Goal: Task Accomplishment & Management: Manage account settings

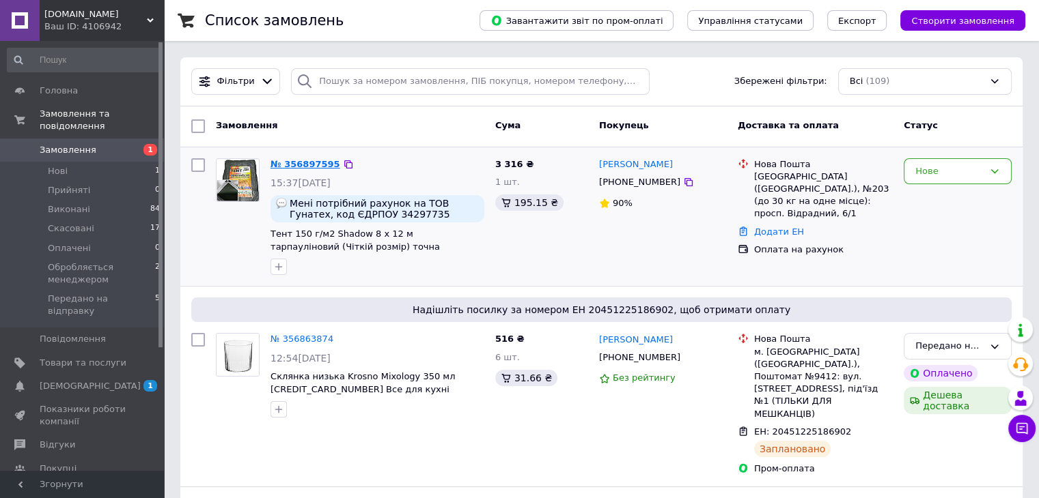
click at [306, 166] on link "№ 356897595" at bounding box center [305, 164] width 70 height 10
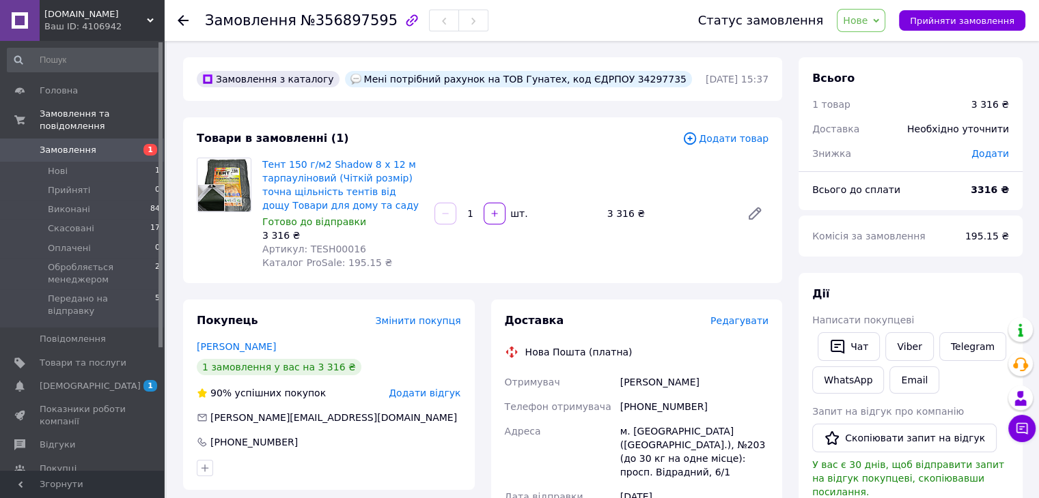
click at [321, 252] on span "Артикул: TESH00016" at bounding box center [314, 249] width 104 height 11
copy span "TESH00016"
click at [617, 219] on div "3 316 ₴" at bounding box center [669, 213] width 134 height 19
click at [867, 15] on span "Нове" at bounding box center [855, 20] width 25 height 11
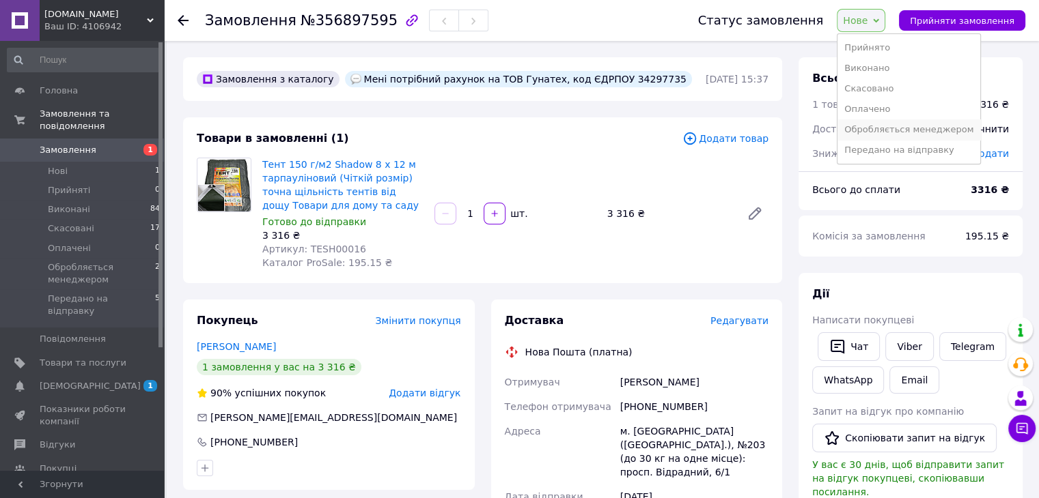
click at [882, 130] on li "Обробляється менеджером" at bounding box center [908, 129] width 143 height 20
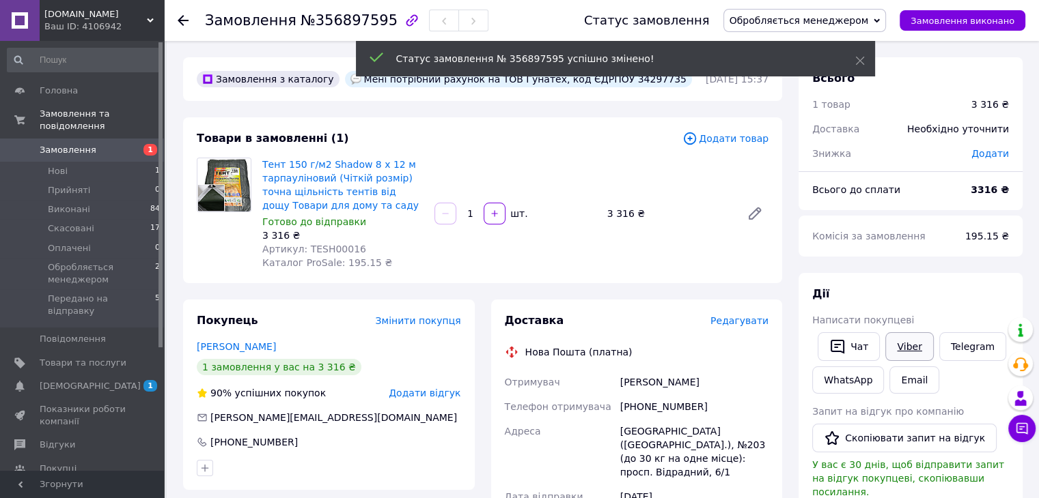
click at [910, 337] on link "Viber" at bounding box center [909, 347] width 48 height 29
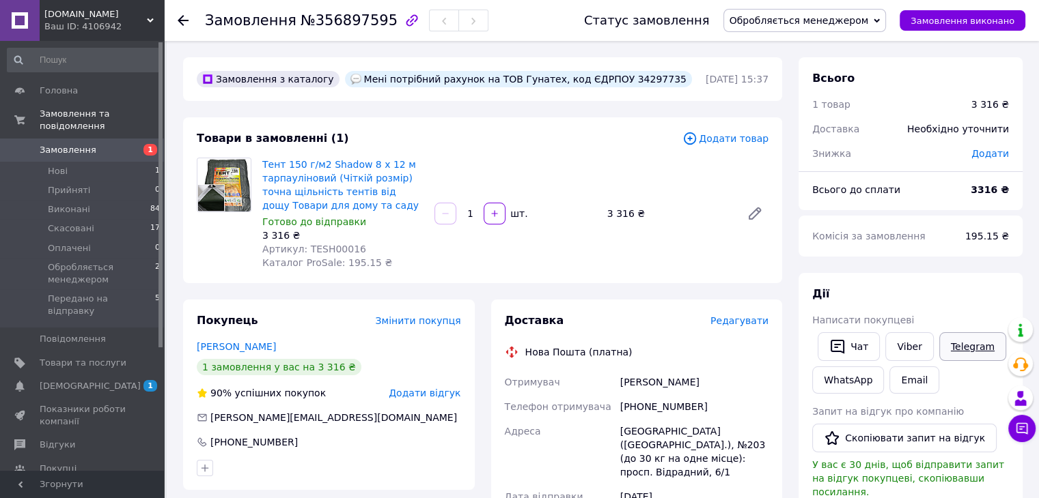
click at [955, 346] on link "Telegram" at bounding box center [972, 347] width 67 height 29
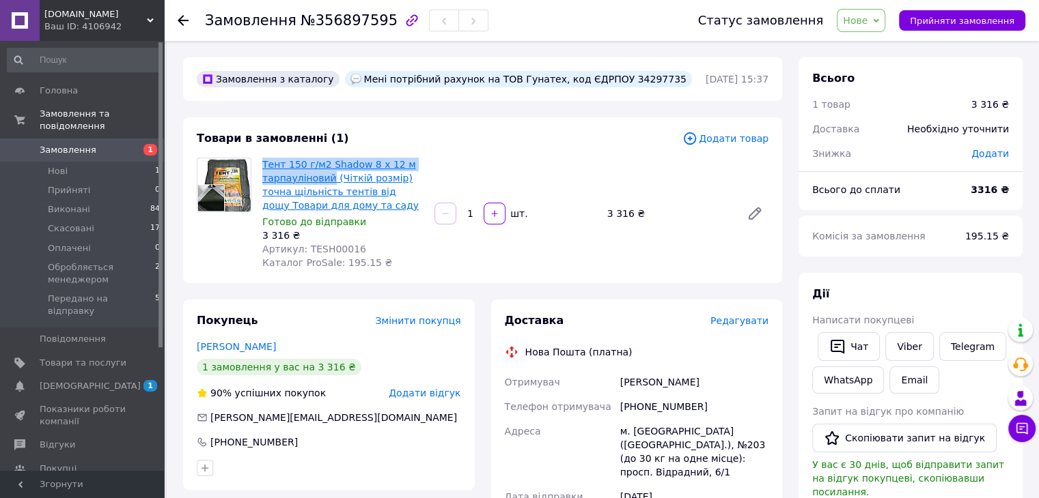
drag, startPoint x: 259, startPoint y: 163, endPoint x: 327, endPoint y: 175, distance: 69.4
click at [327, 175] on div "Тент 150 г/м2 Shadow 8 х 12 м тарпауліновий (Чіткій розмір) точна щільність тен…" at bounding box center [343, 213] width 172 height 117
copy link "Тент 150 г/м2 Shadow 8 х 12 м тарпауліновий"
click at [449, 147] on div "Товари в замовленні (1) Додати товар Тент 150 г/м2 Shadow 8 х 12 м тарпаулінови…" at bounding box center [482, 200] width 599 height 166
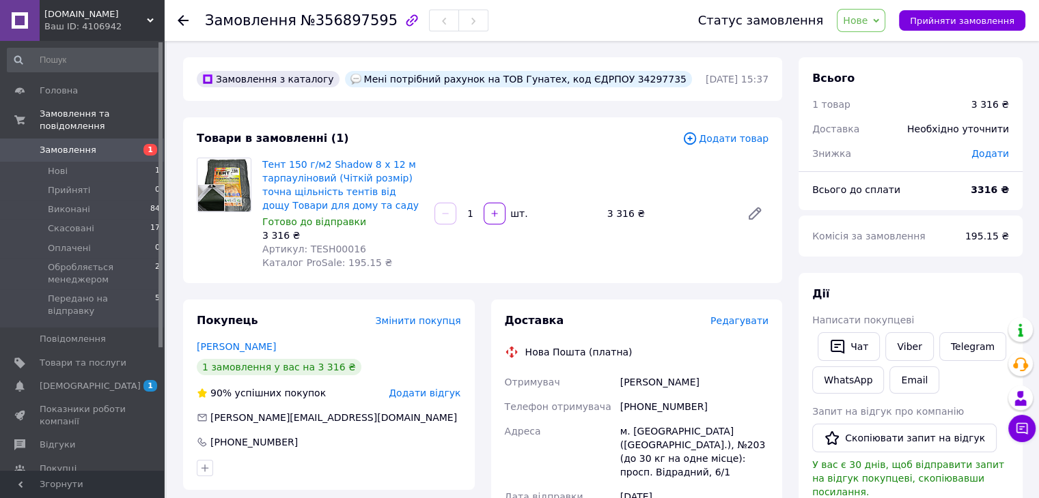
click at [460, 87] on div "Мені потрібний рахунок на ТОВ Гунатех, код ЄДРПОУ 34297735" at bounding box center [518, 79] width 347 height 16
click at [490, 80] on div "Мені потрібний рахунок на ТОВ Гунатех, код ЄДРПОУ 34297735" at bounding box center [518, 79] width 347 height 16
drag, startPoint x: 470, startPoint y: 79, endPoint x: 625, endPoint y: 87, distance: 155.9
click at [625, 87] on div "Мені потрібний рахунок на ТОВ Гунатех, код ЄДРПОУ 34297735" at bounding box center [518, 79] width 347 height 16
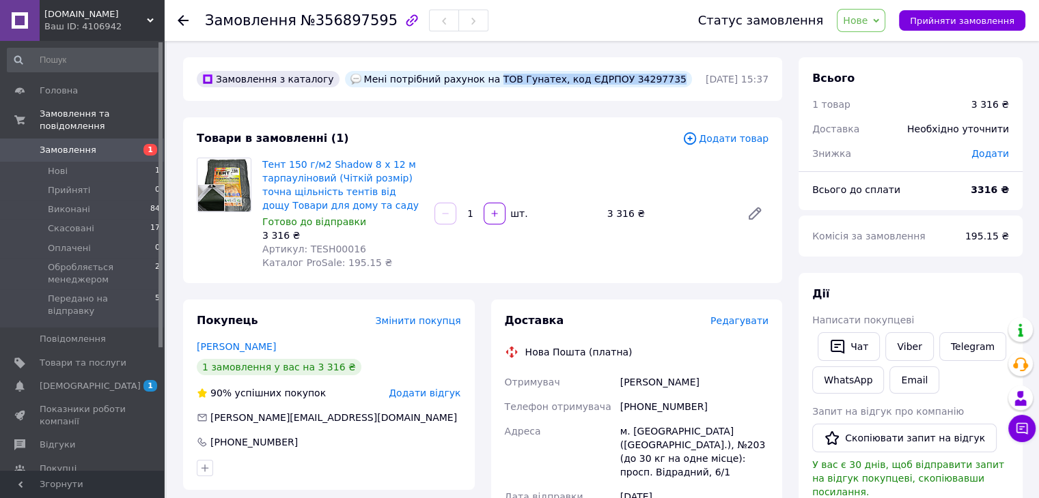
copy div "ТОВ Гунатех, код ЄДРПОУ 34297735"
click at [466, 151] on div "Товари в замовленні (1) Додати товар Тент 150 г/м2 Shadow 8 х 12 м тарпаулінови…" at bounding box center [482, 200] width 599 height 166
drag, startPoint x: 262, startPoint y: 251, endPoint x: 388, endPoint y: 251, distance: 125.6
click at [388, 251] on div "Артикул: TESH00016" at bounding box center [342, 249] width 161 height 14
copy span "Артикул: TESH00016"
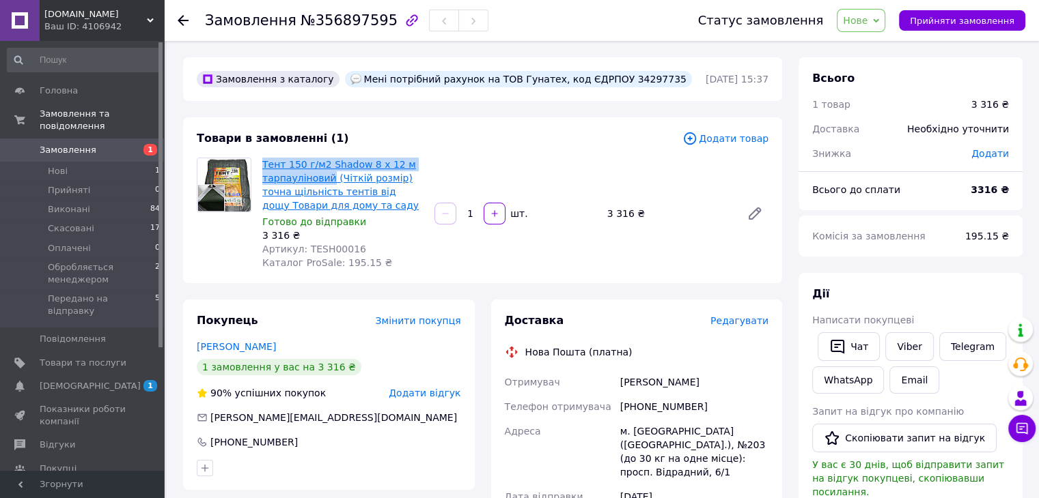
drag, startPoint x: 258, startPoint y: 165, endPoint x: 326, endPoint y: 183, distance: 70.1
click at [326, 183] on div "Тент 150 г/м2 Shadow 8 х 12 м тарпауліновий (Чіткій розмір) точна щільність тен…" at bounding box center [343, 213] width 172 height 117
copy link "Тент 150 г/м2 Shadow 8 х 12 м тарпауліновий"
click at [855, 17] on span "Нове" at bounding box center [860, 20] width 48 height 23
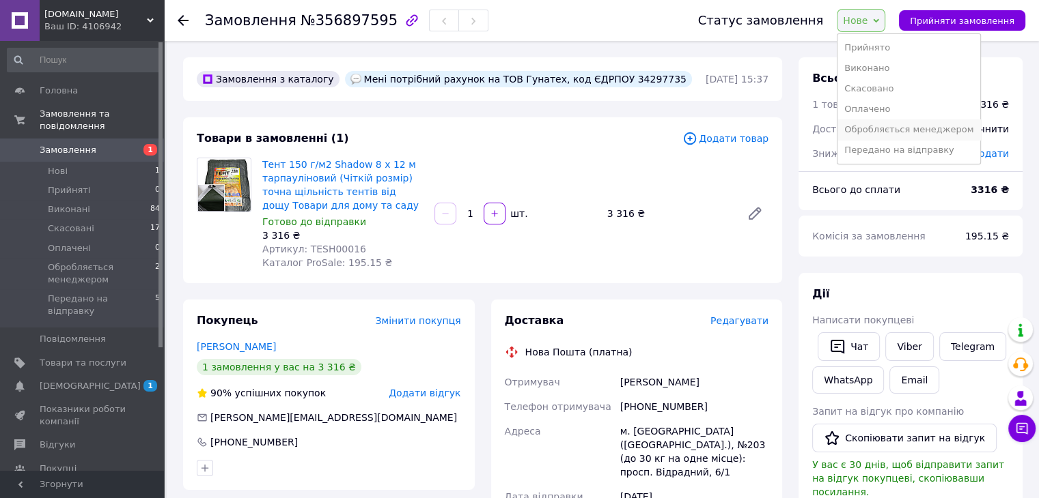
click at [888, 136] on li "Обробляється менеджером" at bounding box center [908, 129] width 143 height 20
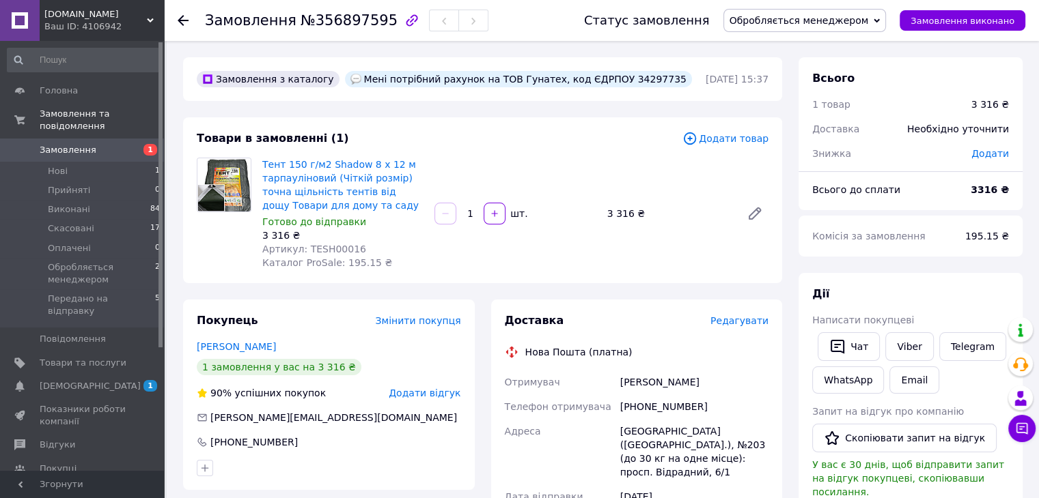
drag, startPoint x: 812, startPoint y: 23, endPoint x: 815, endPoint y: 72, distance: 49.2
click at [812, 23] on span "Обробляється менеджером" at bounding box center [798, 20] width 139 height 11
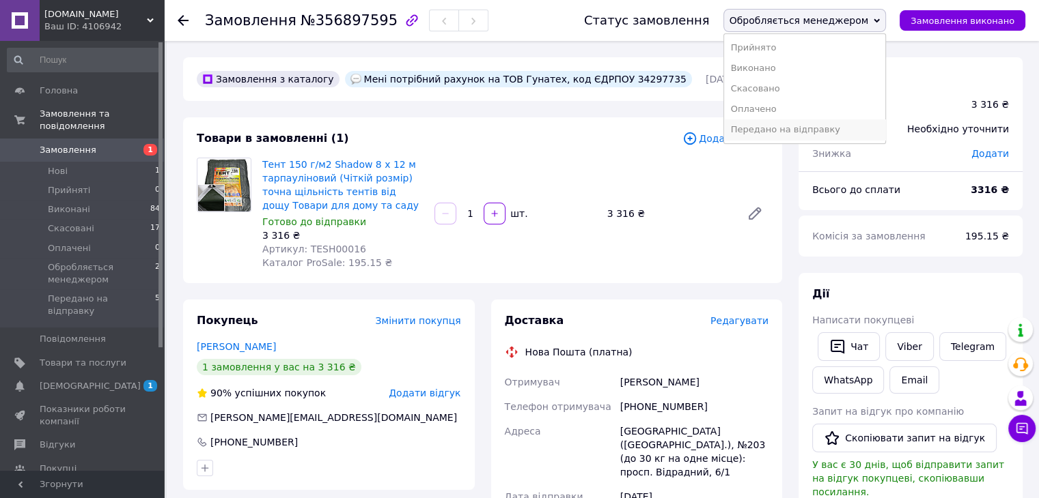
click at [806, 137] on li "Передано на відправку" at bounding box center [805, 129] width 162 height 20
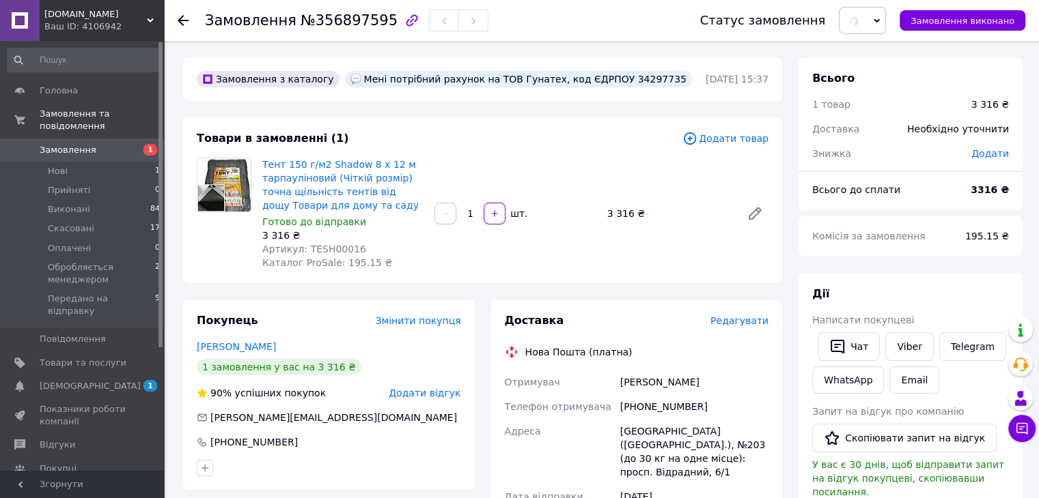
click at [640, 382] on div "[PERSON_NAME]" at bounding box center [694, 382] width 154 height 25
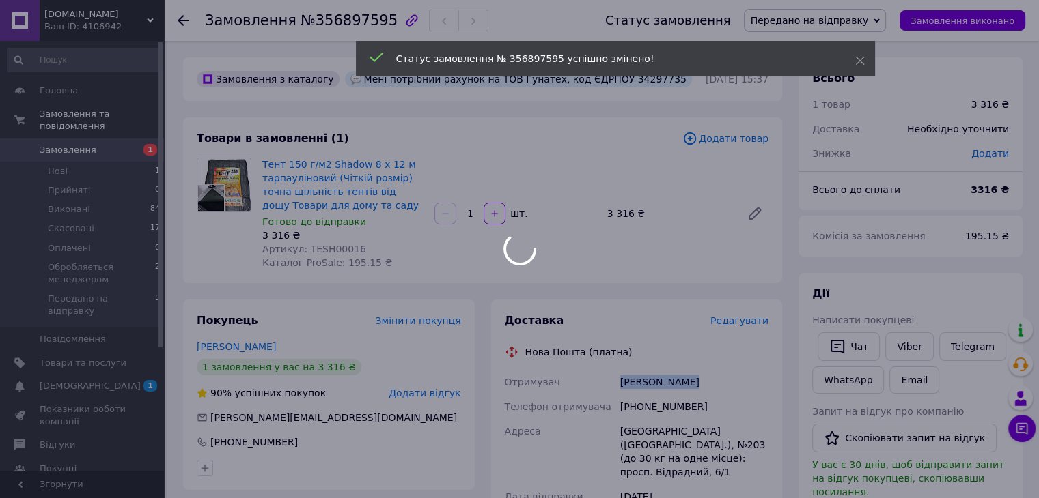
click at [640, 382] on body "[DOMAIN_NAME] Ваш ID: 4106942 Сайт [DOMAIN_NAME] Кабінет покупця Перевірити ста…" at bounding box center [519, 503] width 1039 height 1007
copy div "[PERSON_NAME]"
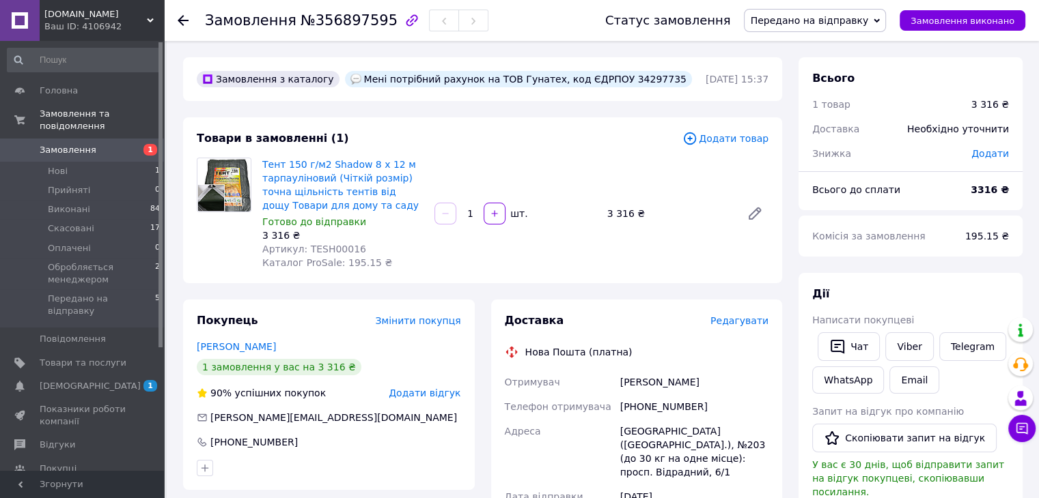
click at [656, 402] on div "[PHONE_NUMBER]" at bounding box center [694, 407] width 154 height 25
drag, startPoint x: 656, startPoint y: 402, endPoint x: 634, endPoint y: 405, distance: 22.1
click at [654, 401] on div "[PHONE_NUMBER]" at bounding box center [694, 407] width 154 height 25
copy div "[PHONE_NUMBER]"
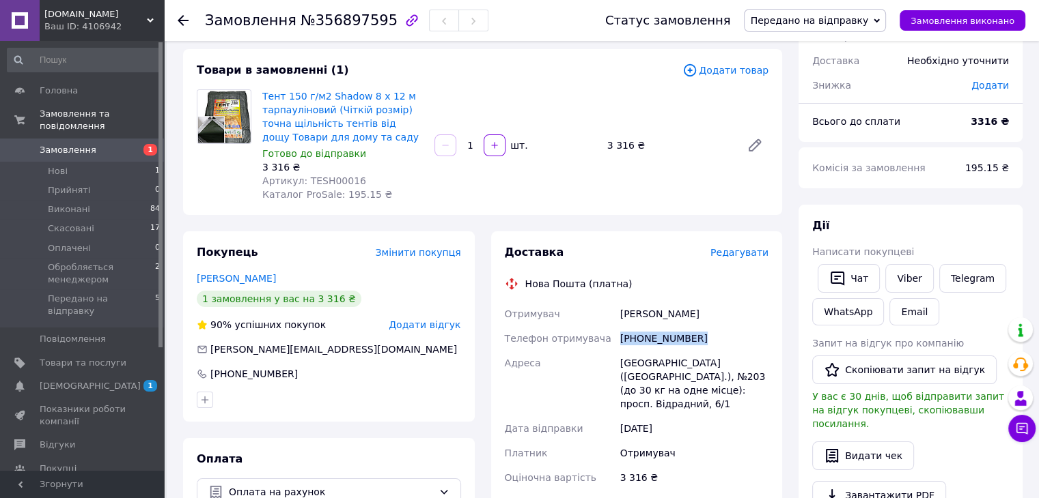
scroll to position [91, 0]
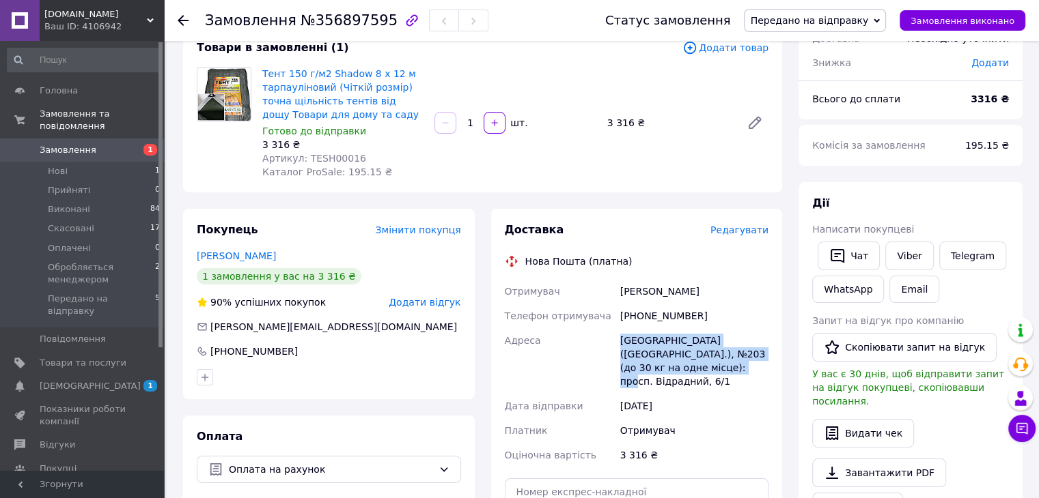
drag, startPoint x: 619, startPoint y: 334, endPoint x: 718, endPoint y: 361, distance: 102.1
click at [718, 361] on div "[GEOGRAPHIC_DATA] ([GEOGRAPHIC_DATA].), №203 (до 30 кг на одне місце): просп. В…" at bounding box center [694, 361] width 154 height 66
copy div "[GEOGRAPHIC_DATA] ([GEOGRAPHIC_DATA].), №203 (до 30 кг на одне місце): просп. В…"
click at [645, 188] on div "Товари в замовленні (1) Додати товар Тент 150 г/м2 Shadow 8 х 12 м тарпаулінови…" at bounding box center [482, 110] width 599 height 166
click at [731, 238] on div "Доставка Редагувати Нова Пошта (платна) Отримувач [PERSON_NAME] Телефон отримув…" at bounding box center [637, 411] width 264 height 377
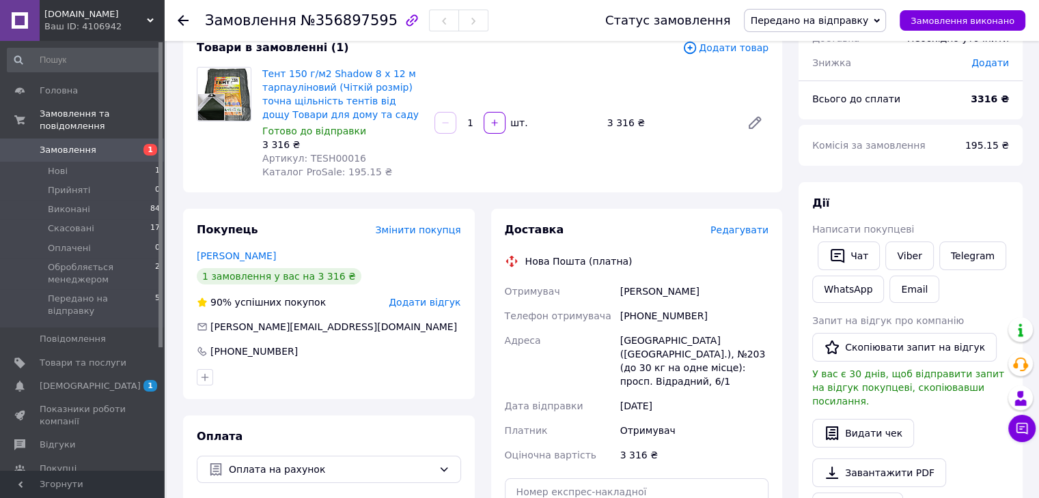
click at [746, 230] on span "Редагувати" at bounding box center [739, 230] width 58 height 11
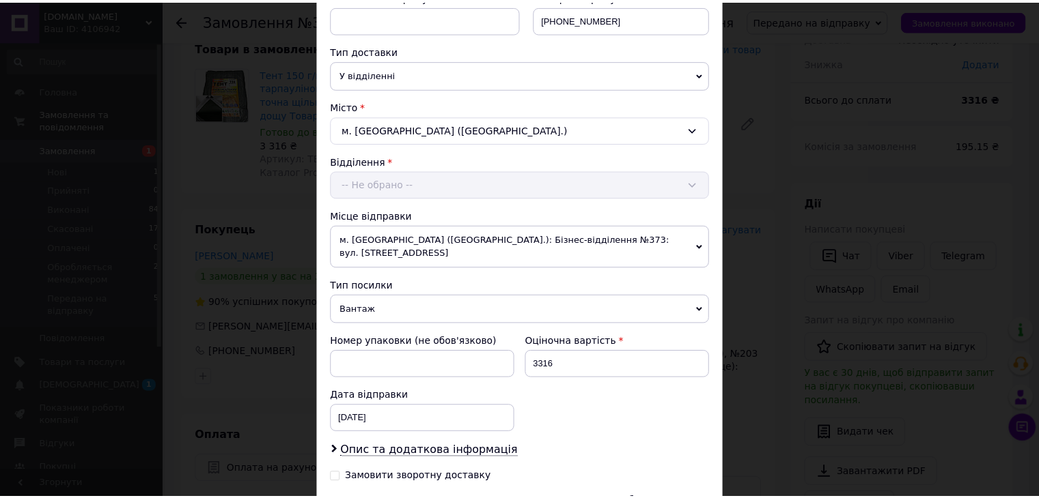
scroll to position [429, 0]
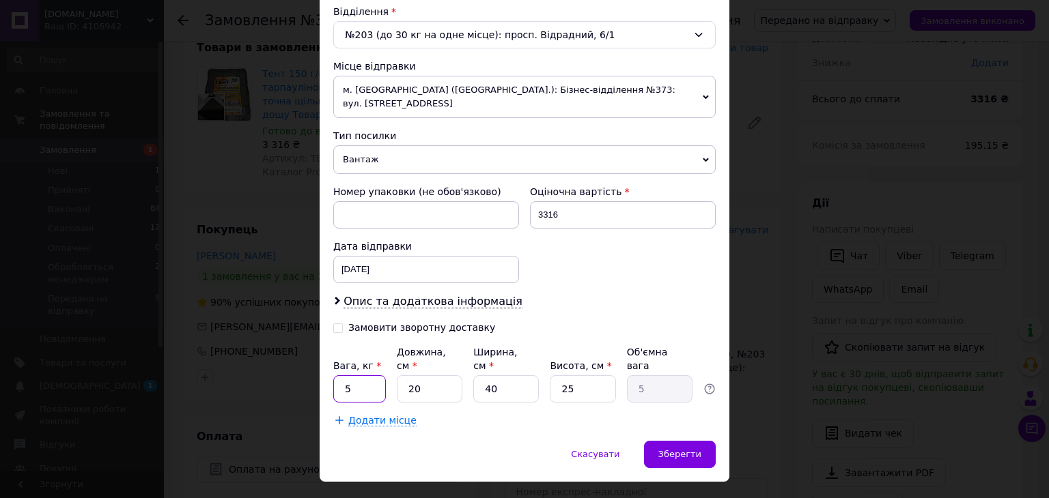
click at [365, 376] on input "5" at bounding box center [359, 389] width 53 height 27
type input "7"
click at [430, 376] on input "20" at bounding box center [430, 389] width 66 height 27
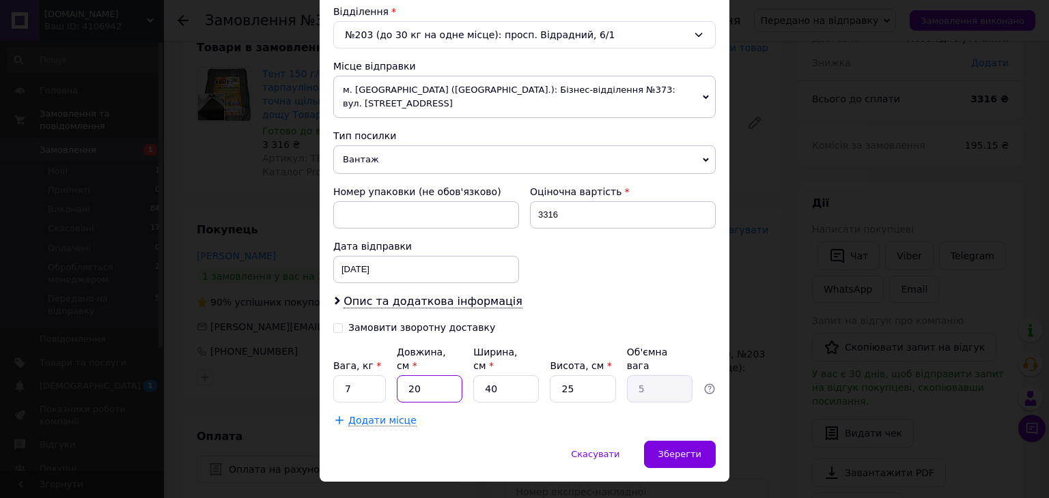
type input "7"
type input "1.75"
type input "75"
type input "18.75"
type input "75"
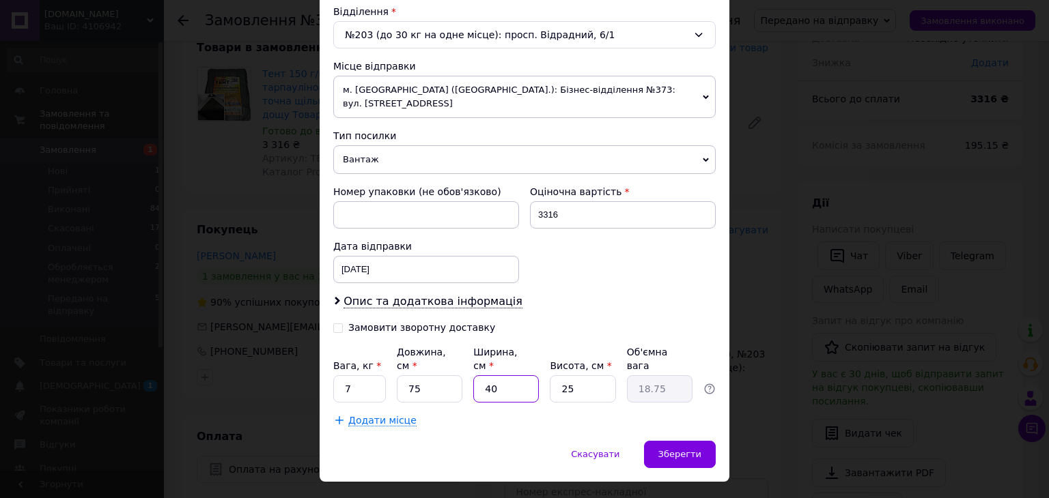
click at [496, 376] on input "40" at bounding box center [506, 389] width 66 height 27
type input "5"
type input "2.34"
type input "50"
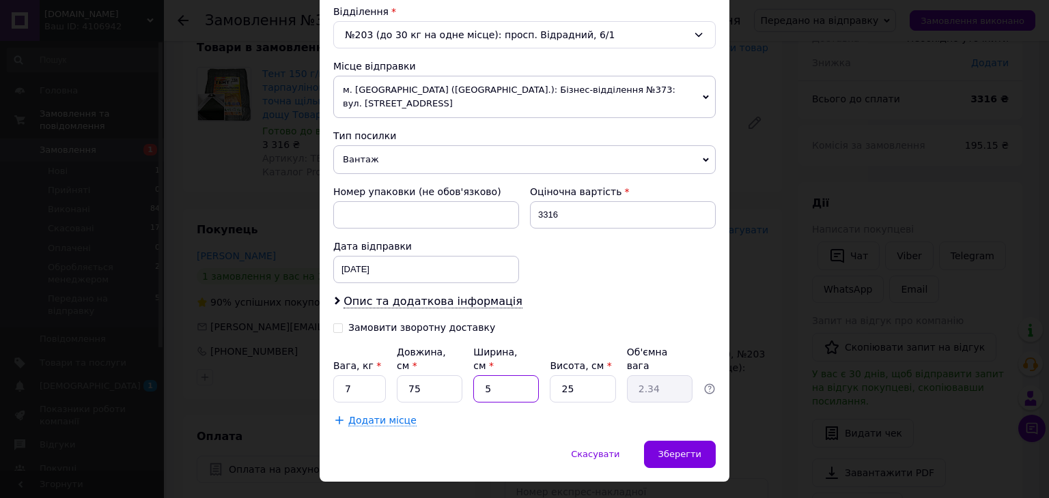
type input "23.44"
type input "50"
click at [580, 376] on input "25" at bounding box center [583, 389] width 66 height 27
type input "7"
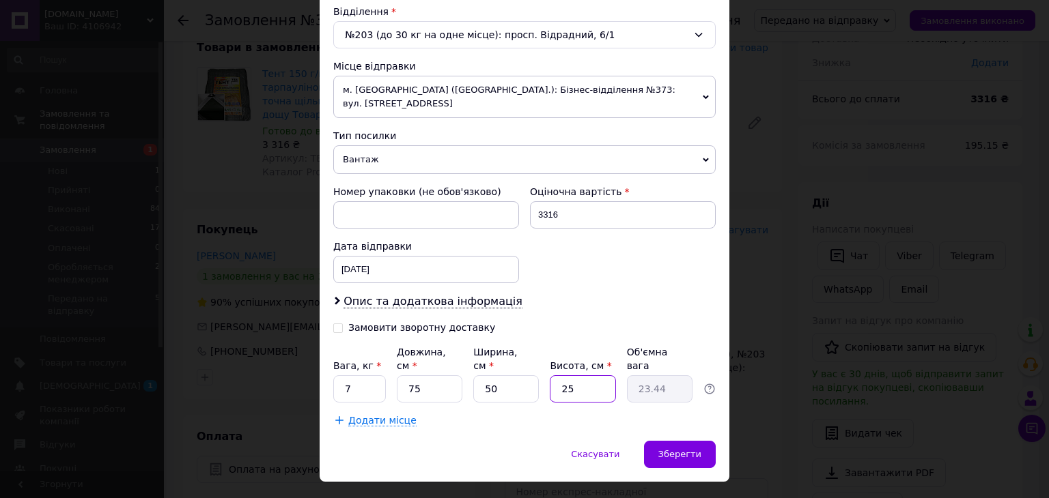
type input "6.56"
type input "7"
click at [663, 441] on div "Зберегти" at bounding box center [680, 454] width 72 height 27
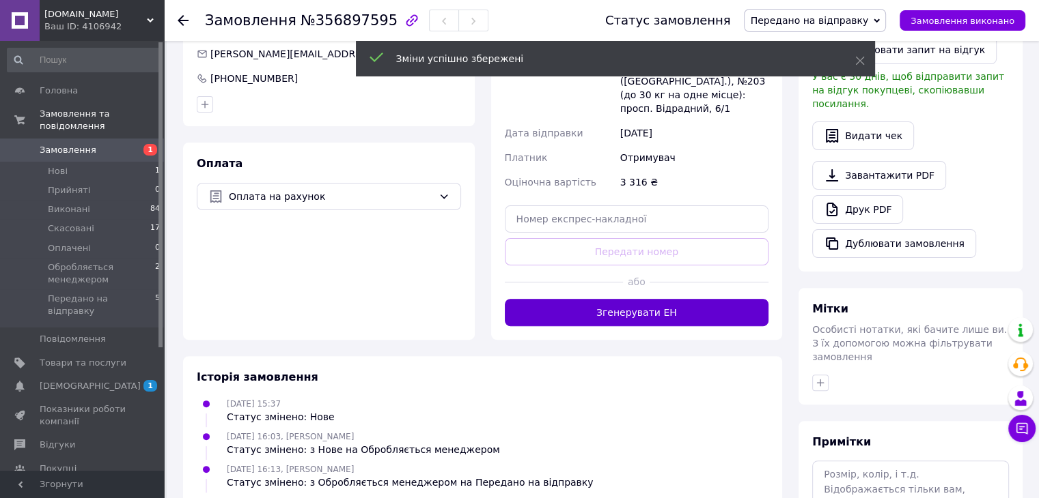
click at [645, 301] on button "Згенерувати ЕН" at bounding box center [637, 312] width 264 height 27
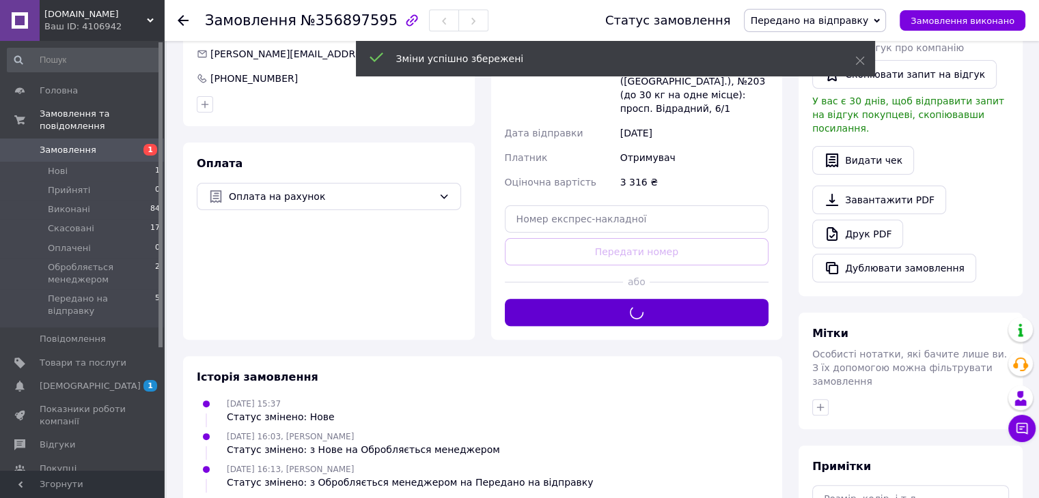
scroll to position [91, 0]
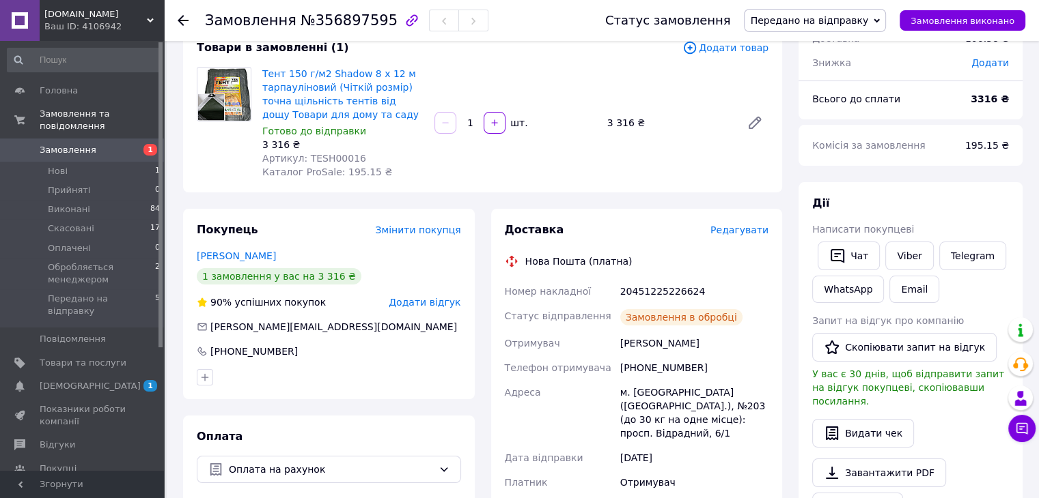
click at [641, 347] on div "[PERSON_NAME]" at bounding box center [694, 343] width 154 height 25
click at [645, 296] on div "20451225226624" at bounding box center [694, 291] width 154 height 25
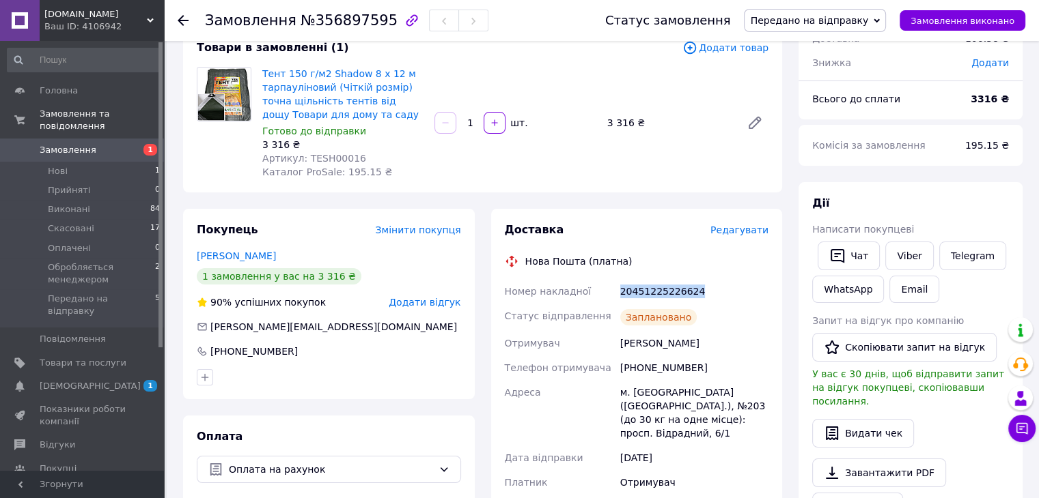
copy div "20451225226624"
drag, startPoint x: 604, startPoint y: 122, endPoint x: 651, endPoint y: 121, distance: 46.5
click at [651, 121] on div "3 316 ₴" at bounding box center [669, 122] width 134 height 19
copy div "3 316 ₴"
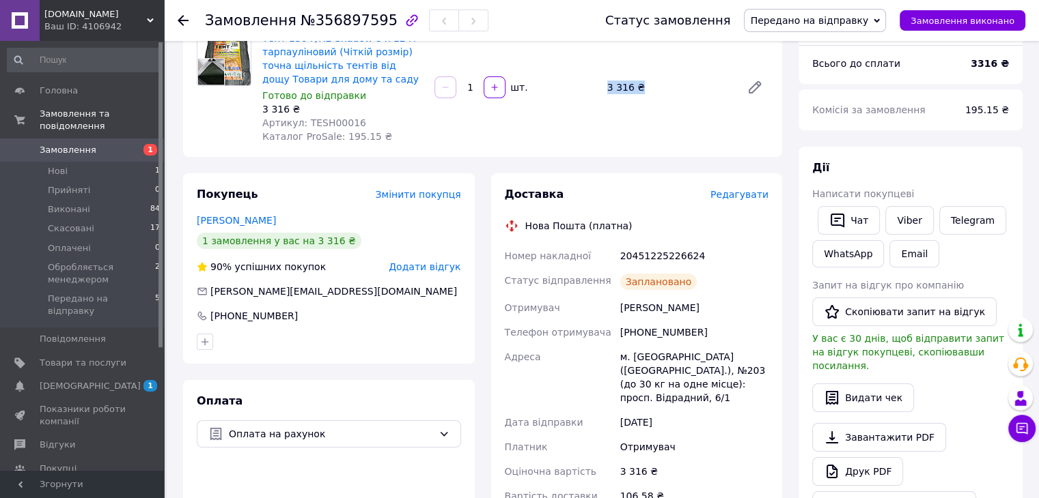
scroll to position [182, 0]
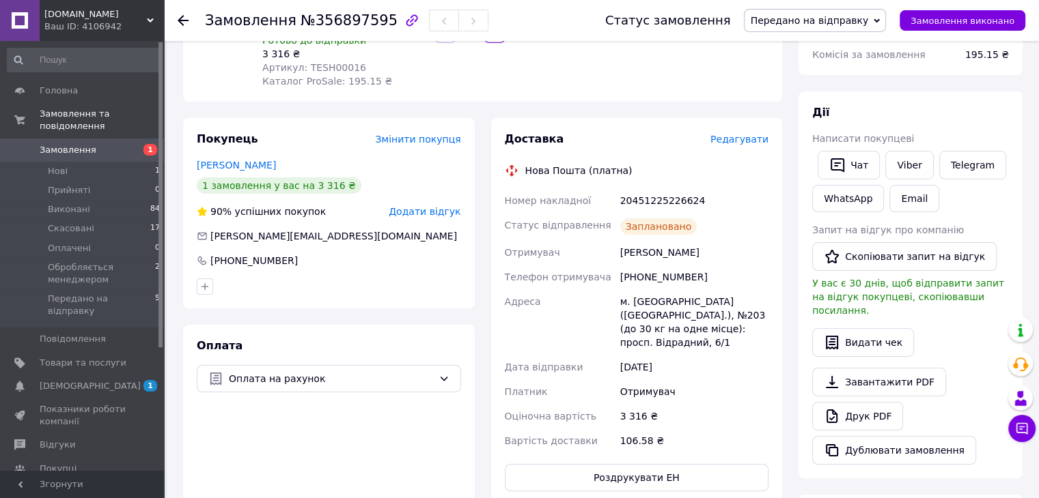
click at [809, 23] on span "Передано на відправку" at bounding box center [809, 20] width 118 height 11
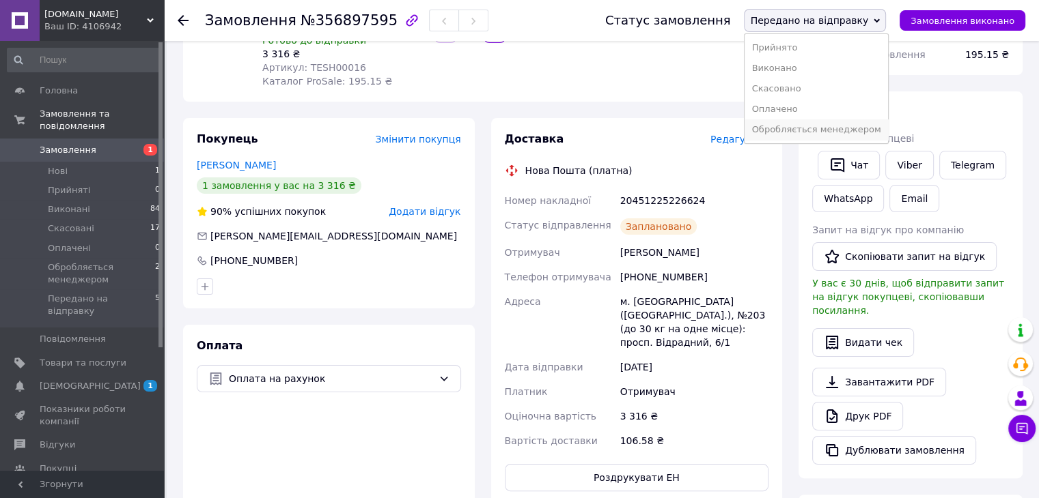
click at [806, 121] on li "Обробляється менеджером" at bounding box center [815, 129] width 143 height 20
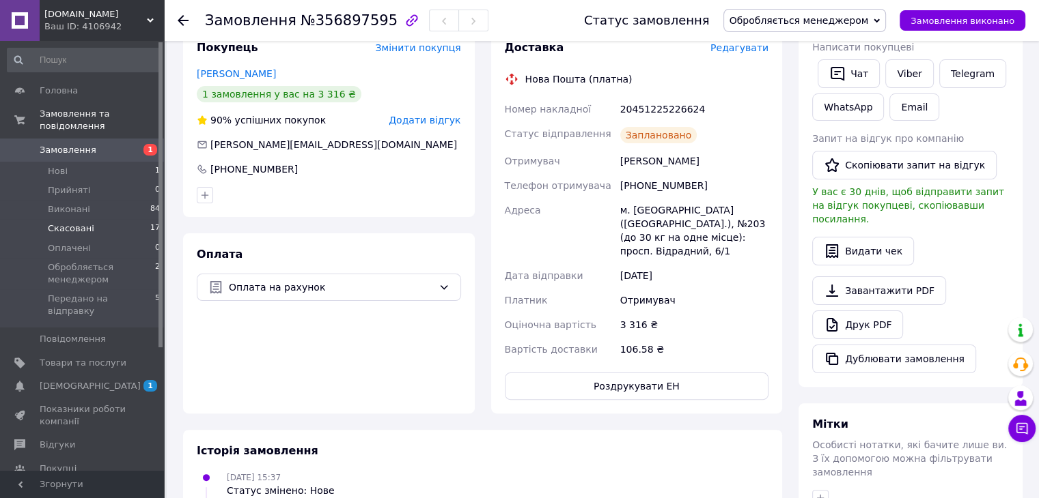
scroll to position [0, 0]
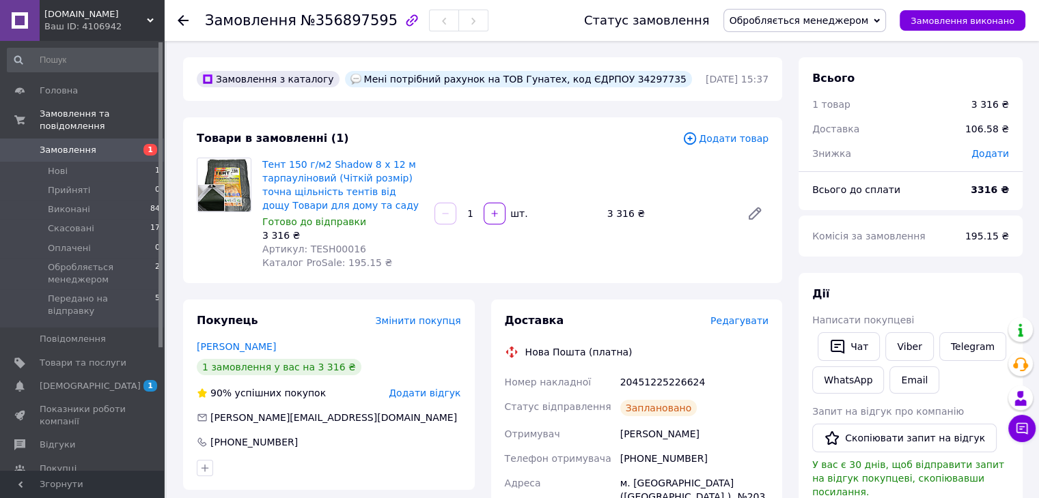
click at [133, 144] on span "1" at bounding box center [145, 150] width 38 height 12
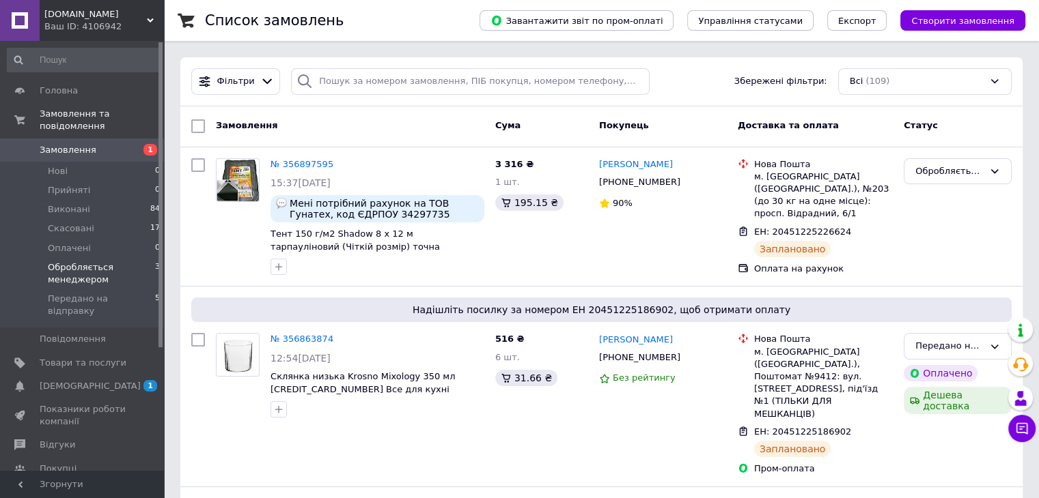
click at [87, 262] on span "Обробляється менеджером" at bounding box center [101, 274] width 107 height 25
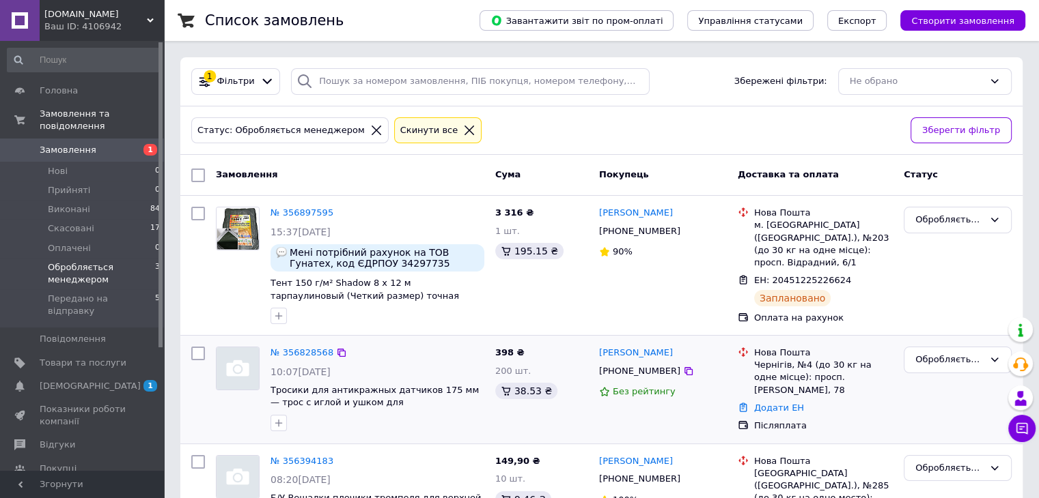
scroll to position [68, 0]
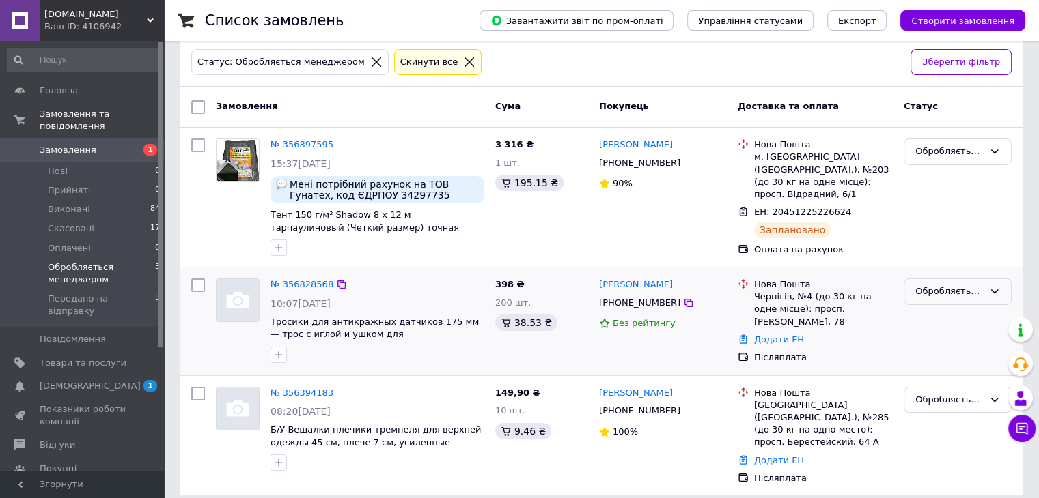
click at [931, 295] on div "Обробляється менеджером" at bounding box center [949, 292] width 68 height 14
click at [920, 342] on li "Виконано" at bounding box center [957, 345] width 107 height 25
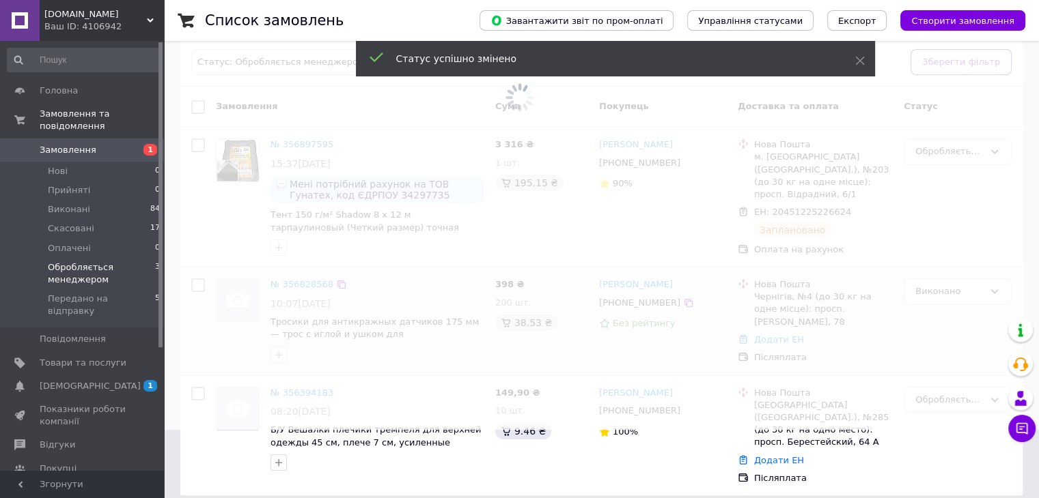
scroll to position [68, 0]
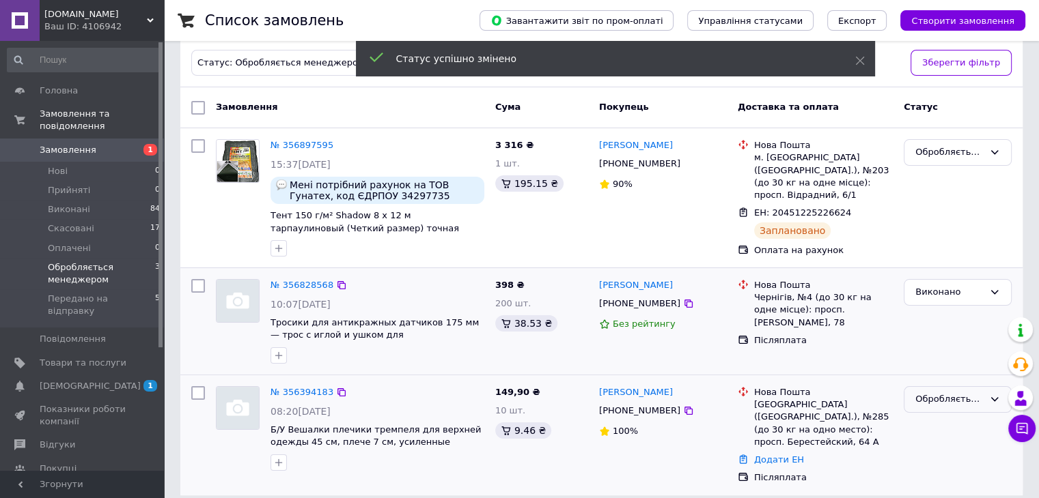
click at [938, 399] on div "Обробляється менеджером" at bounding box center [949, 400] width 68 height 14
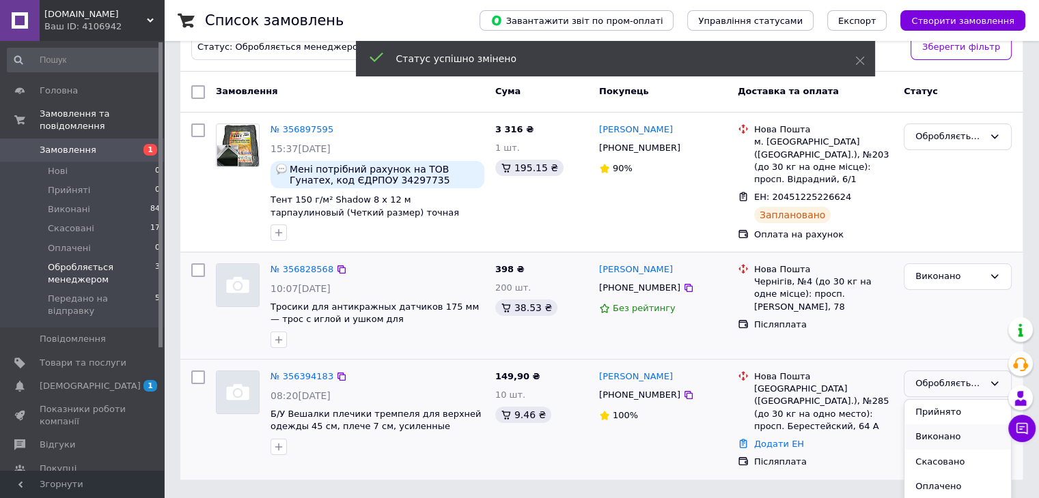
scroll to position [97, 0]
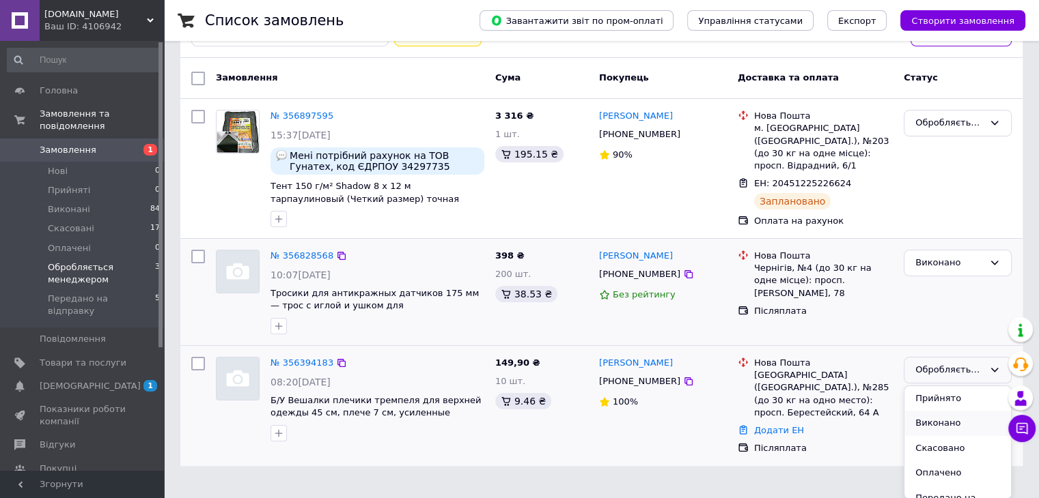
click at [933, 420] on li "Виконано" at bounding box center [957, 423] width 107 height 25
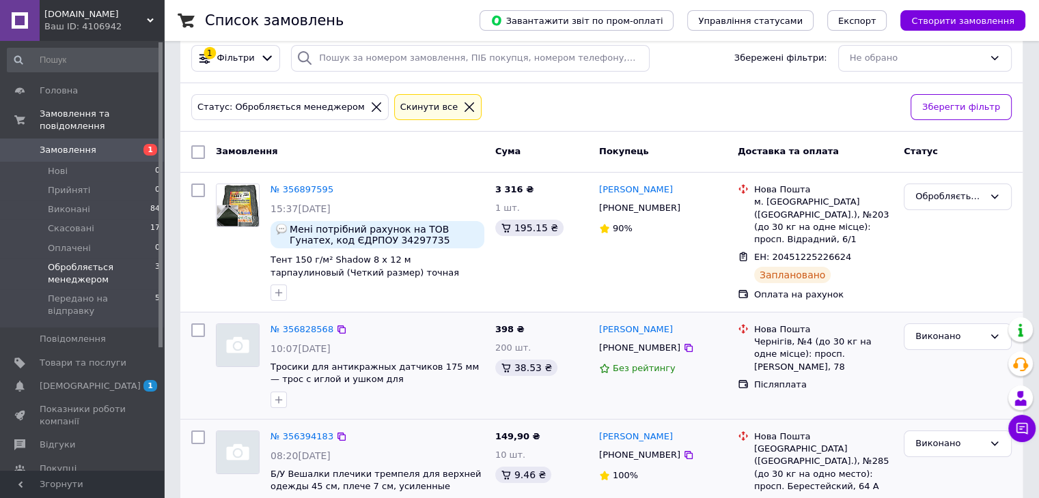
scroll to position [0, 0]
